Goal: Navigation & Orientation: Go to known website

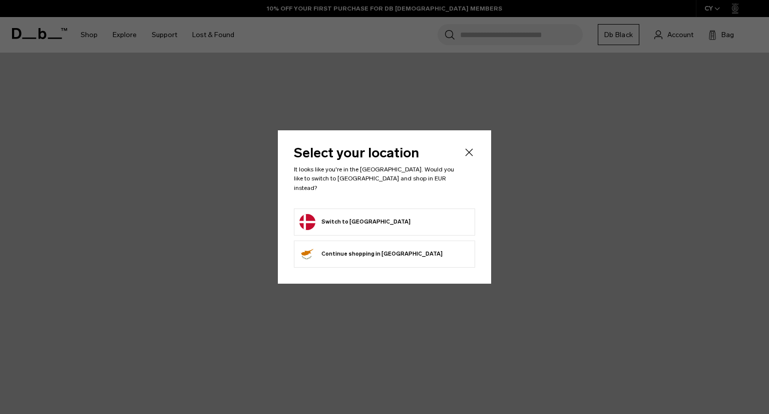
click at [331, 217] on button "Switch to [GEOGRAPHIC_DATA]" at bounding box center [355, 222] width 111 height 16
click at [309, 215] on button "Switch to [GEOGRAPHIC_DATA]" at bounding box center [355, 222] width 111 height 16
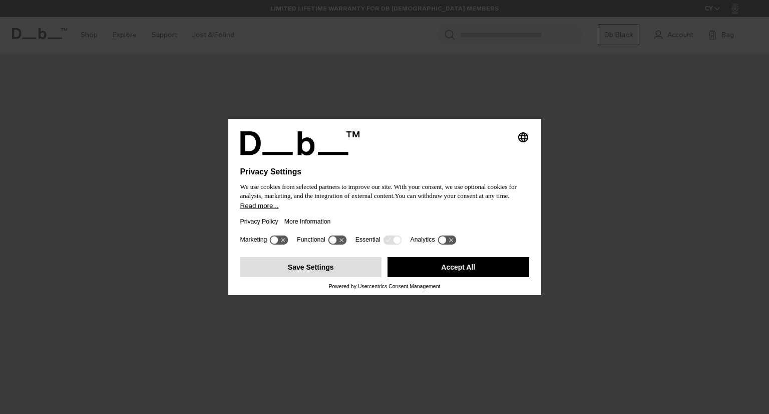
click at [298, 273] on button "Save Settings" at bounding box center [311, 267] width 142 height 20
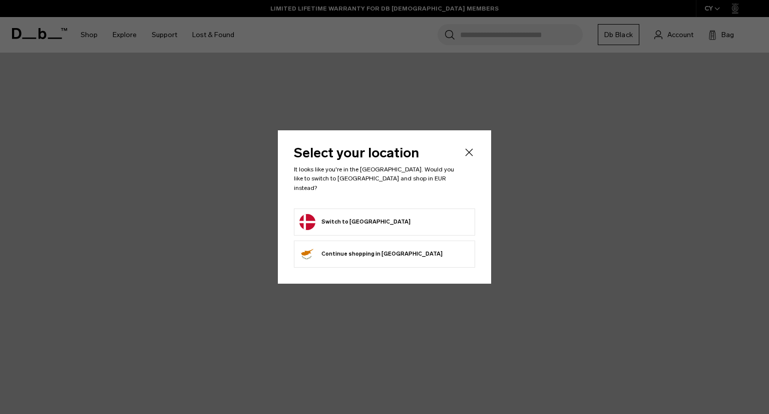
click at [336, 216] on button "Switch to [GEOGRAPHIC_DATA]" at bounding box center [355, 222] width 111 height 16
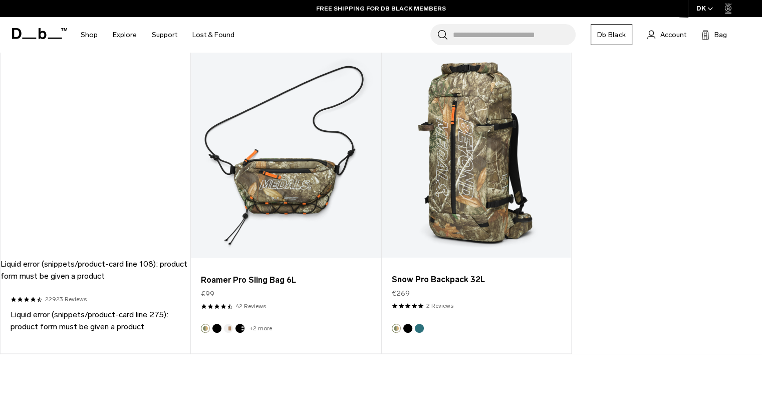
scroll to position [401, 0]
